Goal: Information Seeking & Learning: Learn about a topic

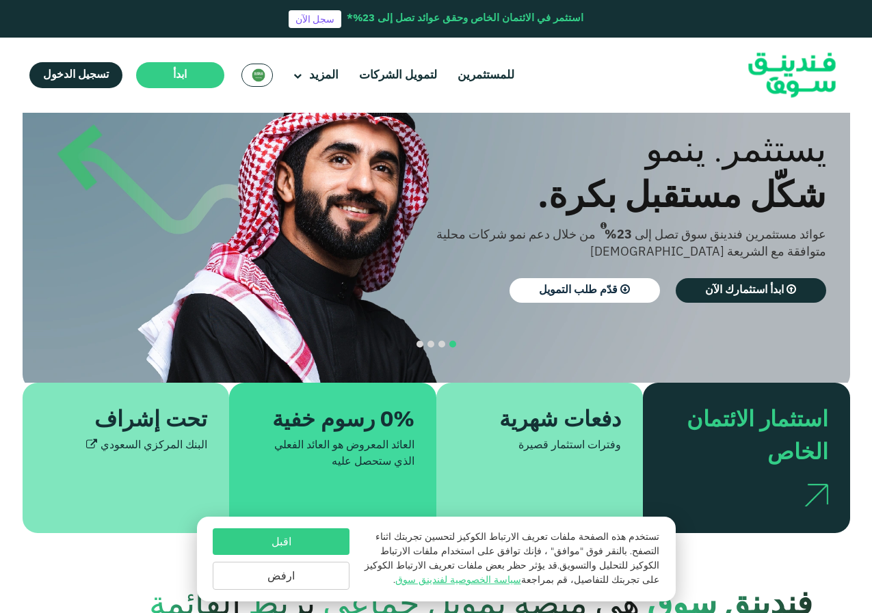
click at [300, 544] on button "اقبل" at bounding box center [281, 542] width 137 height 27
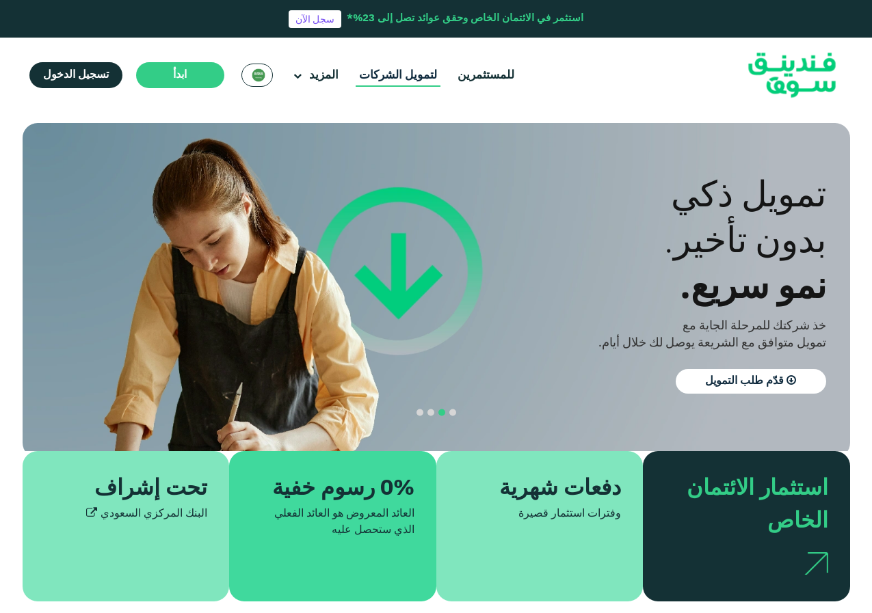
click at [405, 70] on link "لتمويل الشركات" at bounding box center [398, 75] width 85 height 23
